Goal: Task Accomplishment & Management: Complete application form

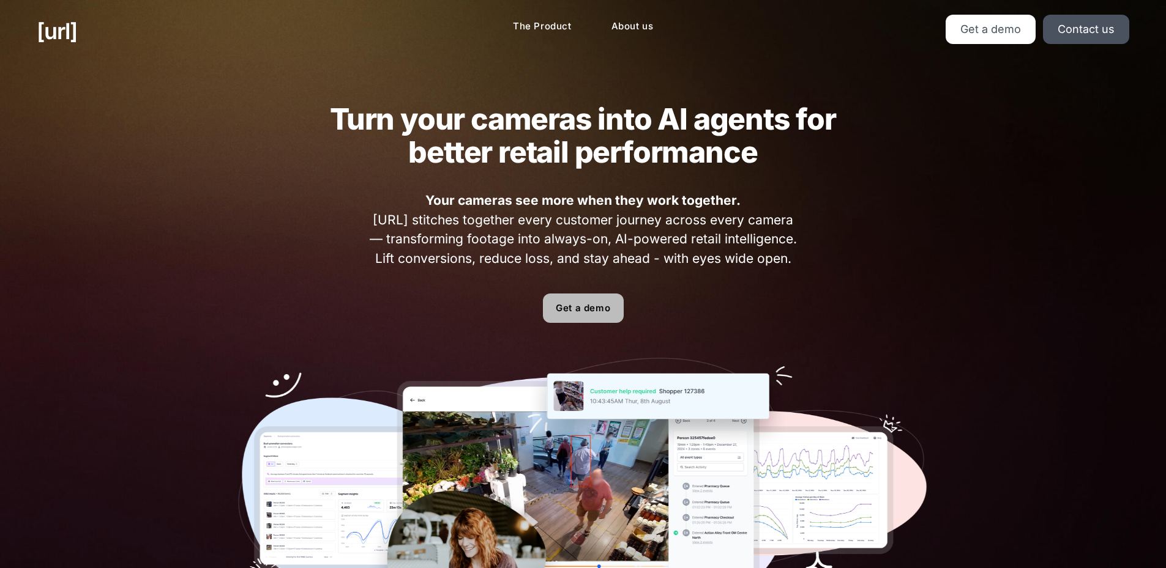
click at [579, 307] on link "Get a demo" at bounding box center [583, 308] width 81 height 29
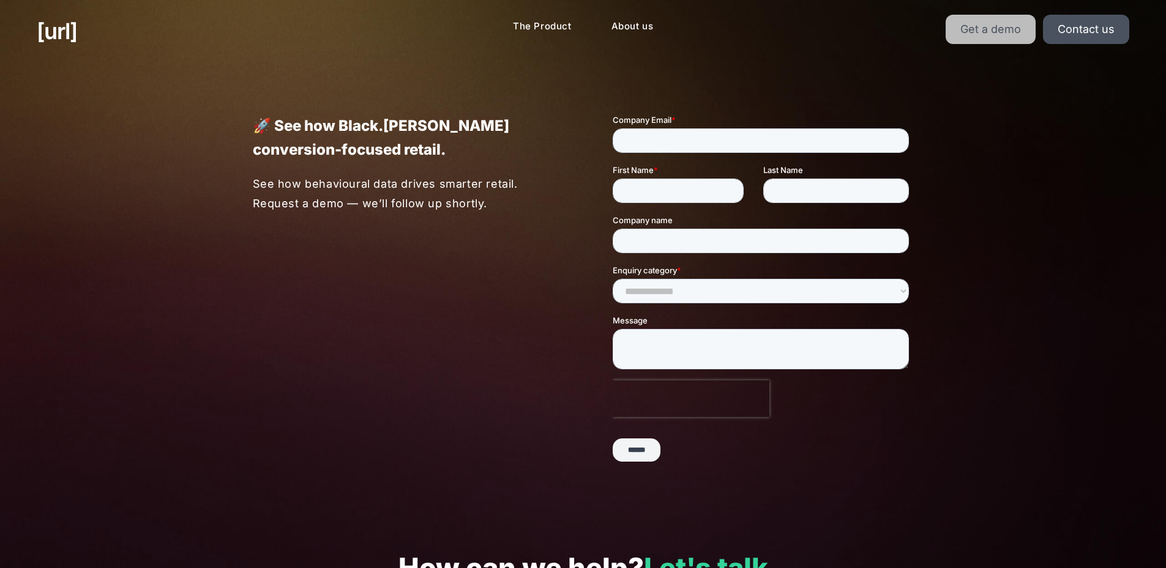
click at [994, 27] on link "Get a demo" at bounding box center [990, 29] width 90 height 29
click at [710, 135] on input "Company Email *" at bounding box center [760, 141] width 296 height 24
drag, startPoint x: 692, startPoint y: 191, endPoint x: 844, endPoint y: 203, distance: 152.2
click at [706, 193] on input "First Name *" at bounding box center [677, 191] width 131 height 24
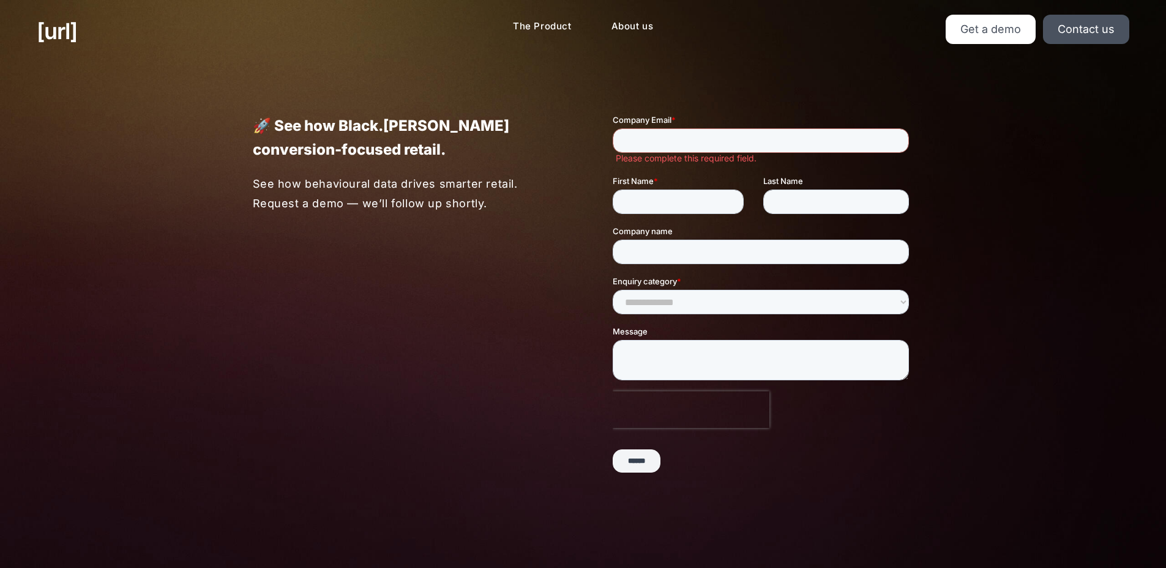
drag, startPoint x: 922, startPoint y: 206, endPoint x: 215, endPoint y: 155, distance: 709.2
click at [922, 206] on div "🚀 See how Black.[PERSON_NAME] conversion-focused retail. See how behavioural da…" at bounding box center [583, 305] width 734 height 486
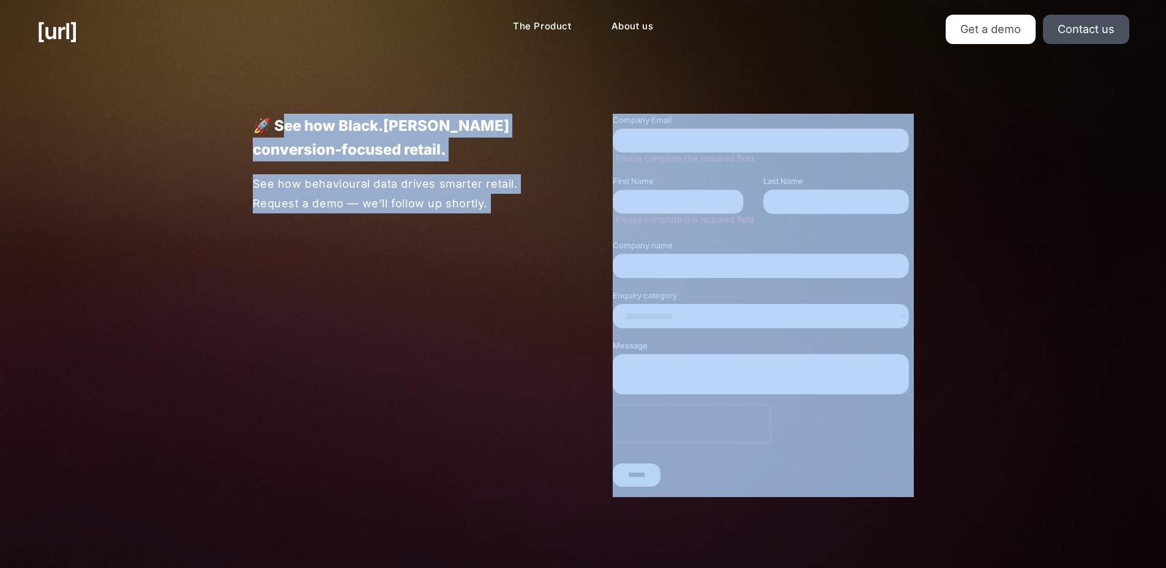
drag, startPoint x: 289, startPoint y: 117, endPoint x: 576, endPoint y: 116, distance: 287.0
click at [576, 115] on div "🚀 See how Black.[PERSON_NAME] conversion-focused retail. See how behavioural da…" at bounding box center [583, 305] width 734 height 486
click at [530, 169] on div "🚀 See how Black.[PERSON_NAME] conversion-focused retail. See how behavioural da…" at bounding box center [374, 163] width 360 height 99
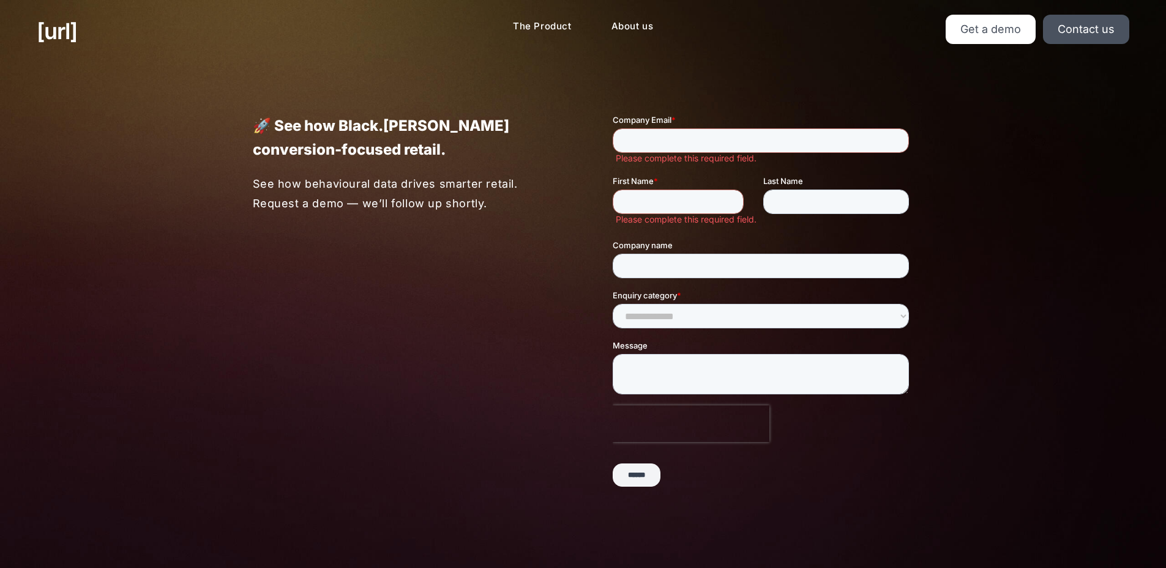
click at [878, 187] on div "Last Name" at bounding box center [837, 194] width 151 height 39
click at [761, 326] on select "**********" at bounding box center [760, 316] width 296 height 24
click at [1068, 379] on div "🚀 See how Black.[PERSON_NAME] conversion-focused retail. See how behavioural da…" at bounding box center [583, 310] width 1166 height 497
